Goal: Entertainment & Leisure: Consume media (video, audio)

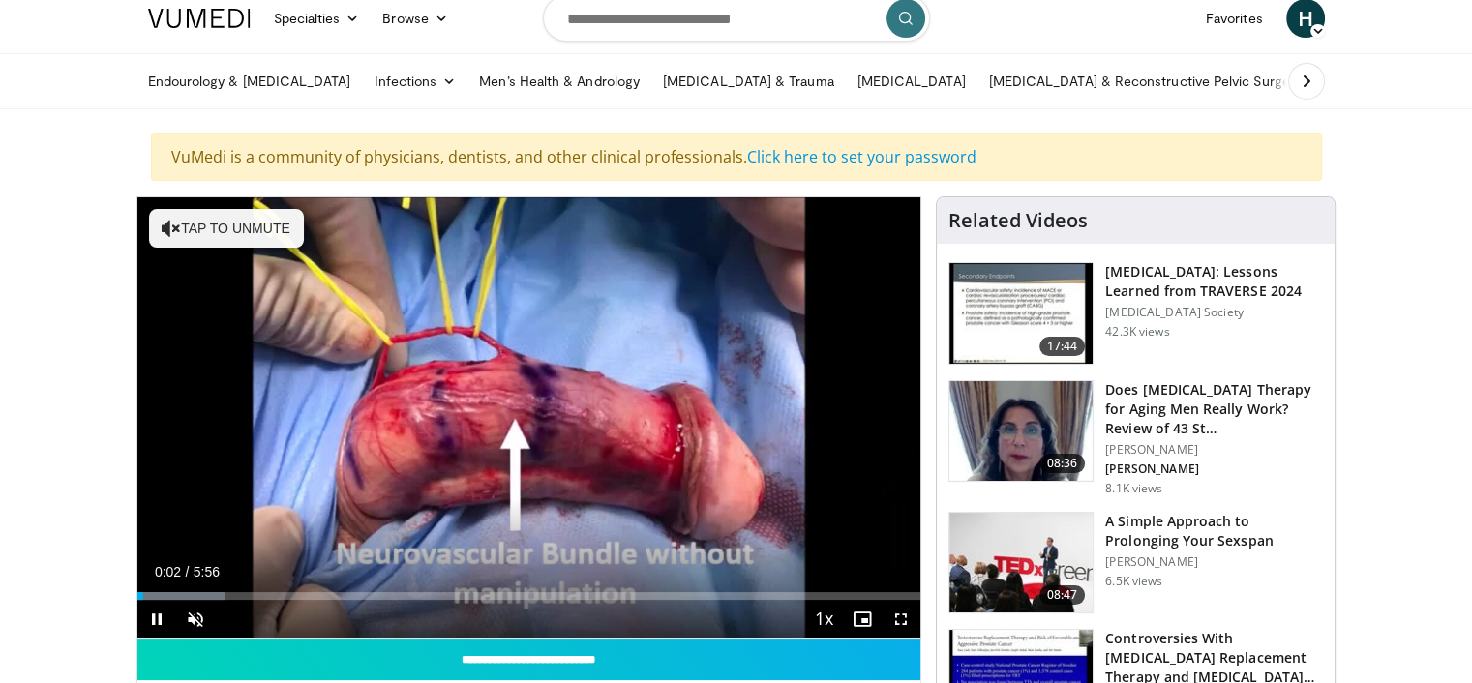
scroll to position [97, 0]
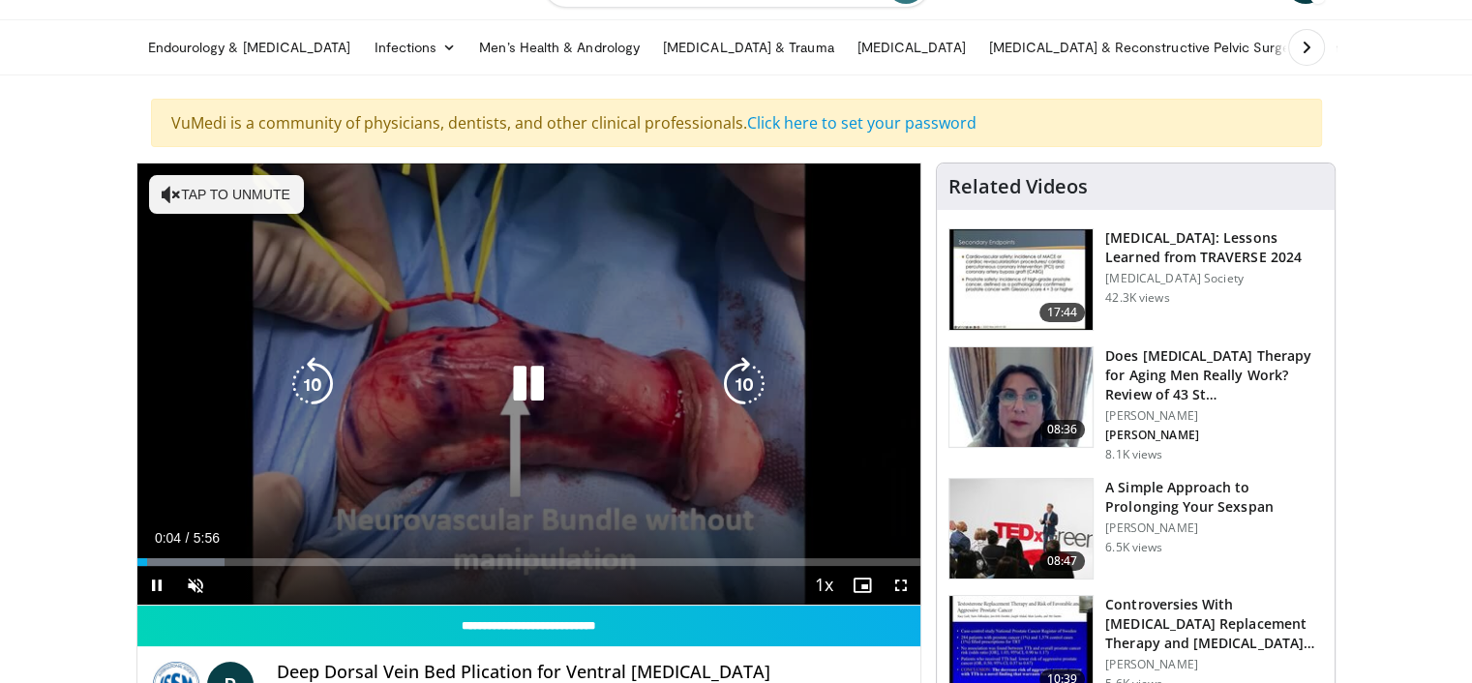
click at [219, 201] on button "Tap to unmute" at bounding box center [226, 194] width 155 height 39
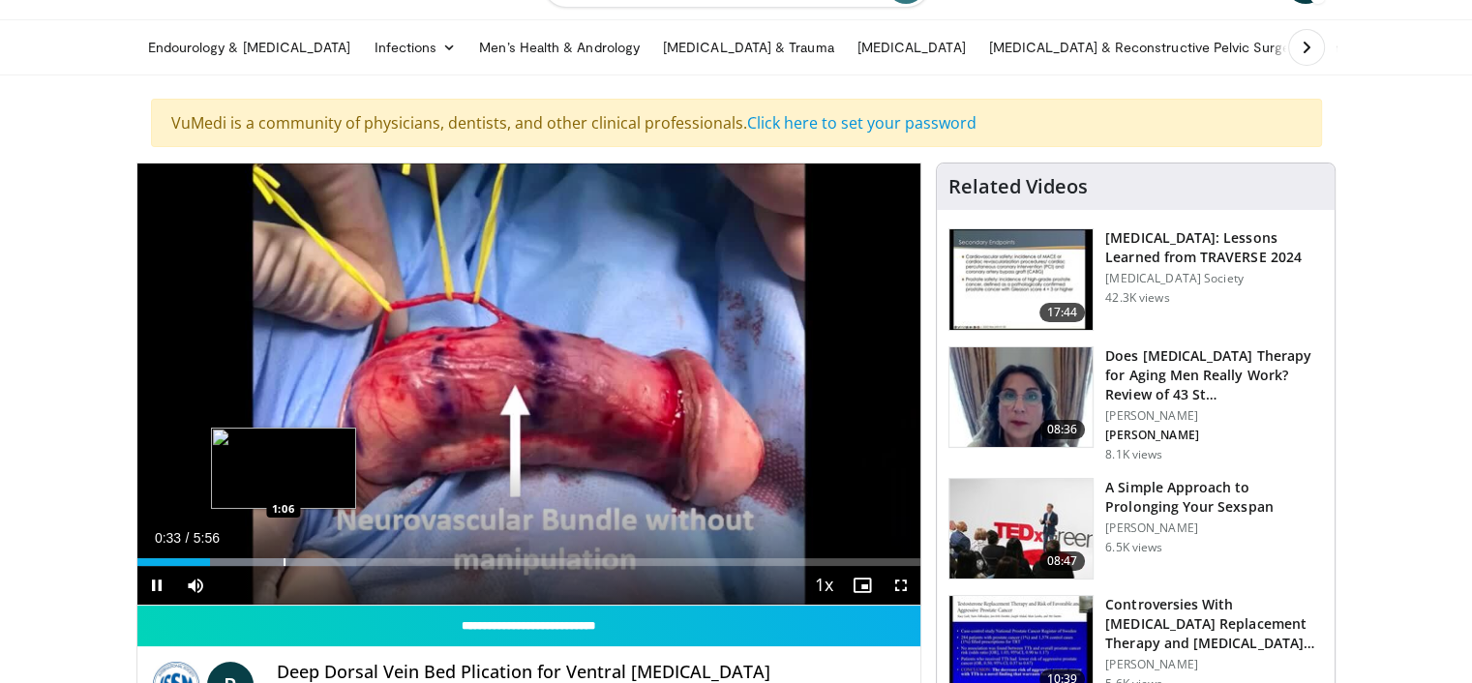
click at [284, 558] on div "Progress Bar" at bounding box center [285, 562] width 2 height 8
